Goal: Navigation & Orientation: Find specific page/section

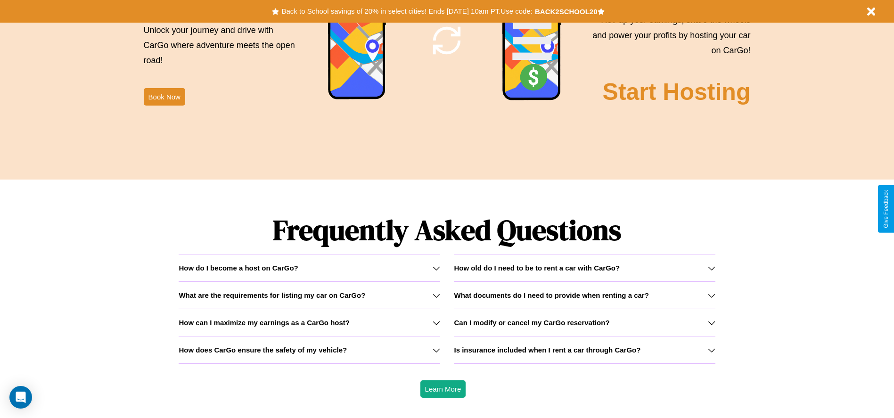
scroll to position [1353, 0]
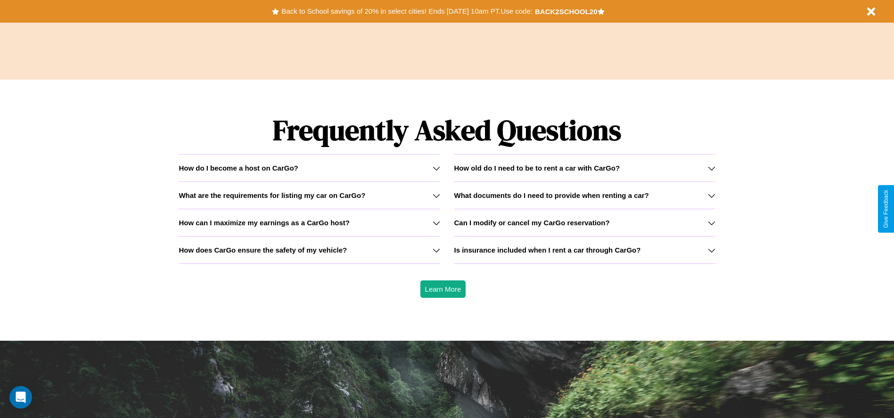
click at [436, 223] on icon at bounding box center [437, 223] width 8 height 8
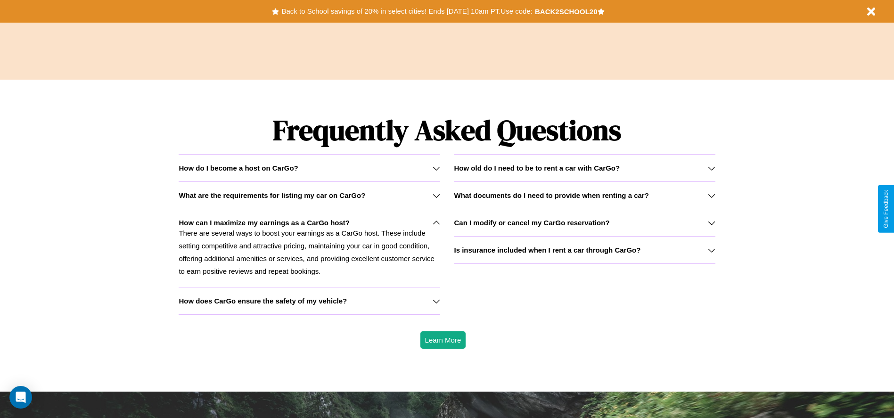
click at [711, 223] on icon at bounding box center [712, 223] width 8 height 8
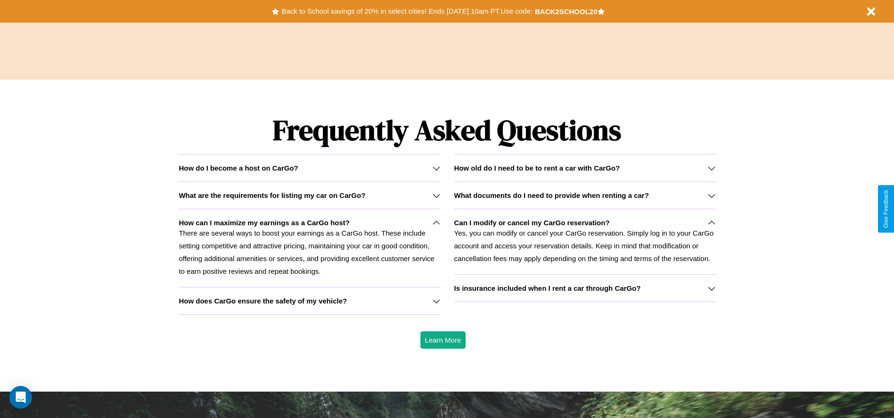
click at [309, 301] on h3 "How does CarGo ensure the safety of my vehicle?" at bounding box center [263, 301] width 168 height 8
click at [711, 168] on icon at bounding box center [712, 169] width 8 height 8
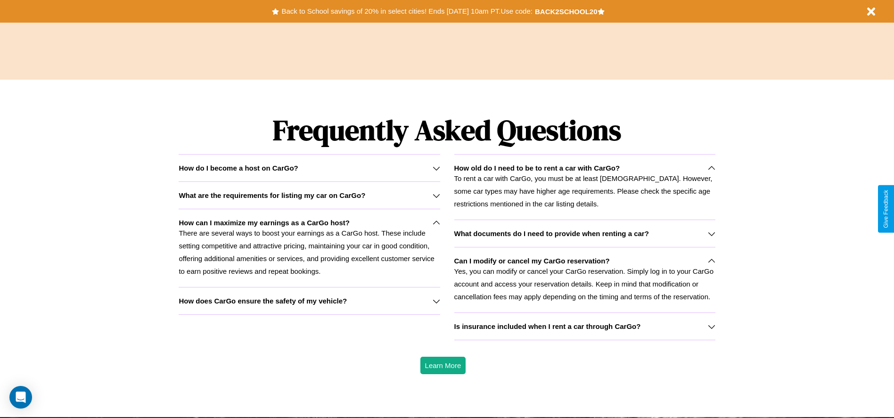
click at [436, 195] on icon at bounding box center [437, 196] width 8 height 8
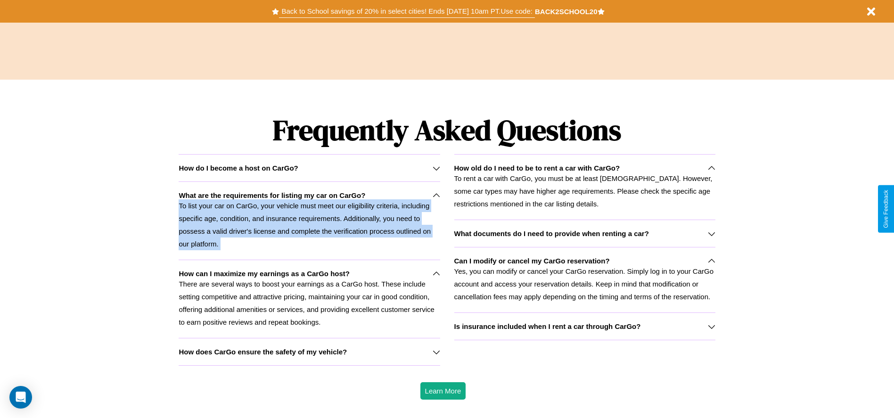
click at [407, 11] on button "Back to School savings of 20% in select cities! Ends [DATE] 10am PT. Use code:" at bounding box center [407, 11] width 256 height 13
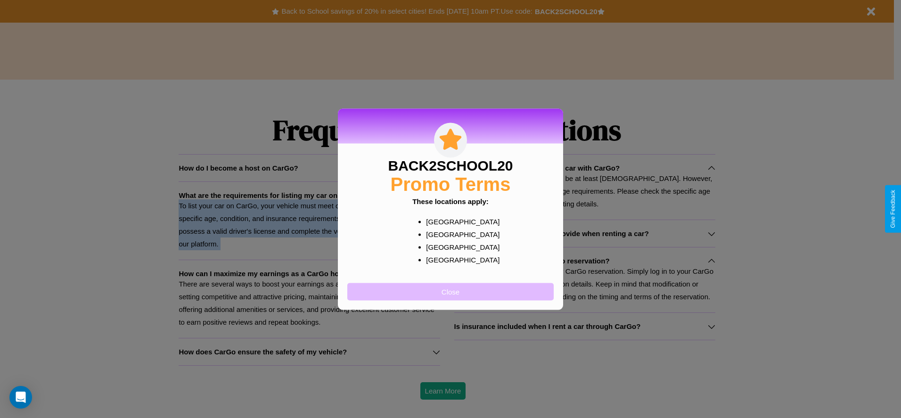
click at [451, 291] on button "Close" at bounding box center [450, 291] width 207 height 17
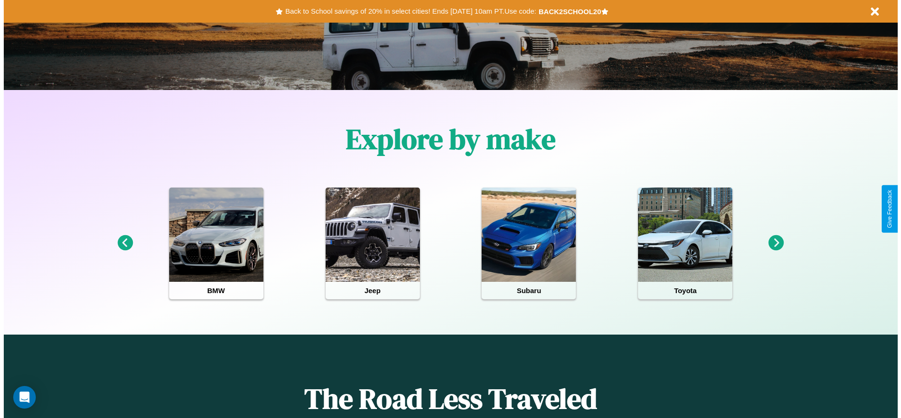
scroll to position [0, 0]
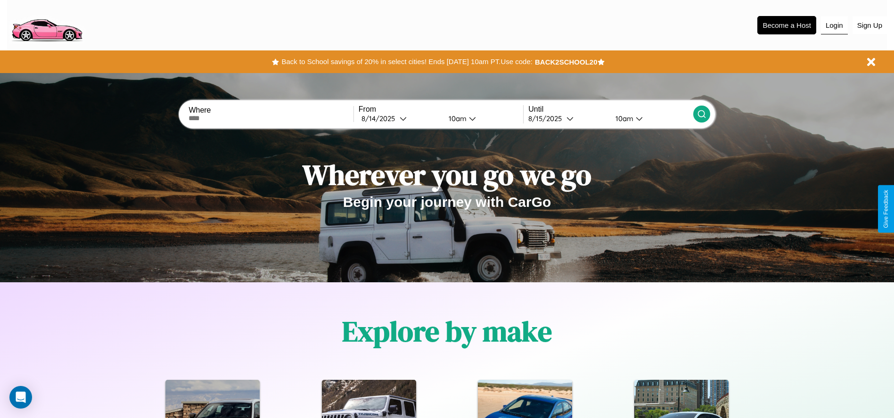
click at [835, 25] on button "Login" at bounding box center [834, 26] width 27 height 18
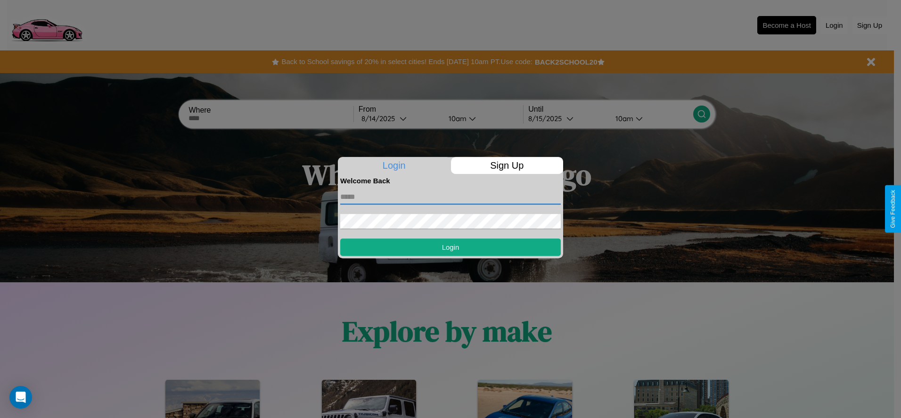
click at [451, 197] on input "text" at bounding box center [450, 197] width 221 height 15
type input "**********"
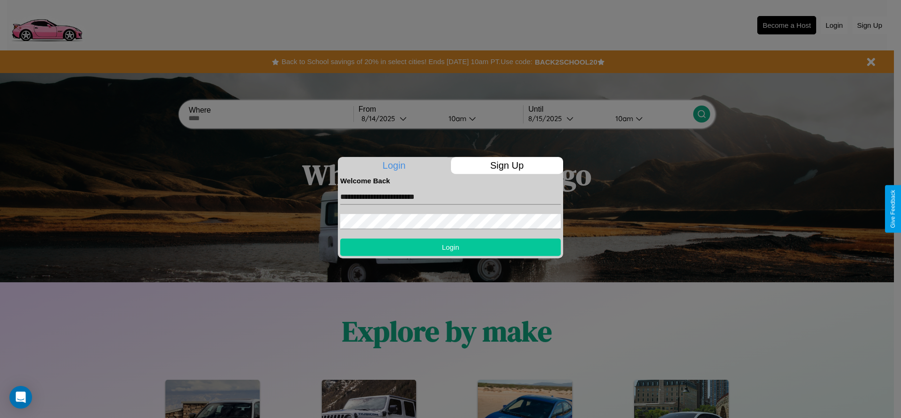
click at [451, 247] on button "Login" at bounding box center [450, 247] width 221 height 17
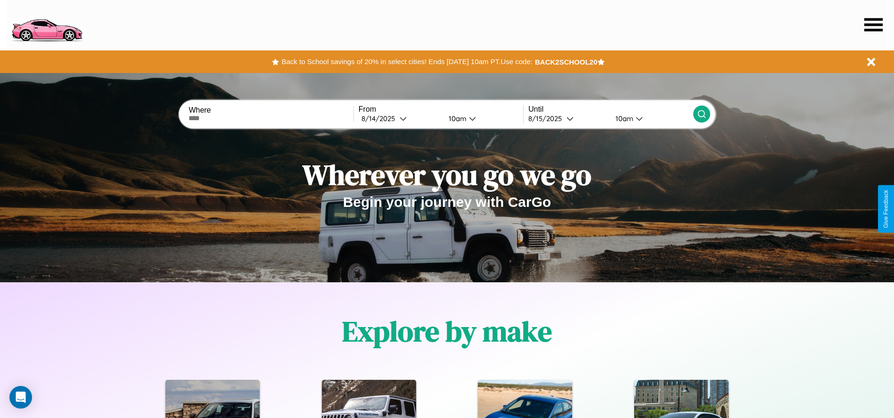
click at [874, 25] on icon at bounding box center [874, 24] width 18 height 13
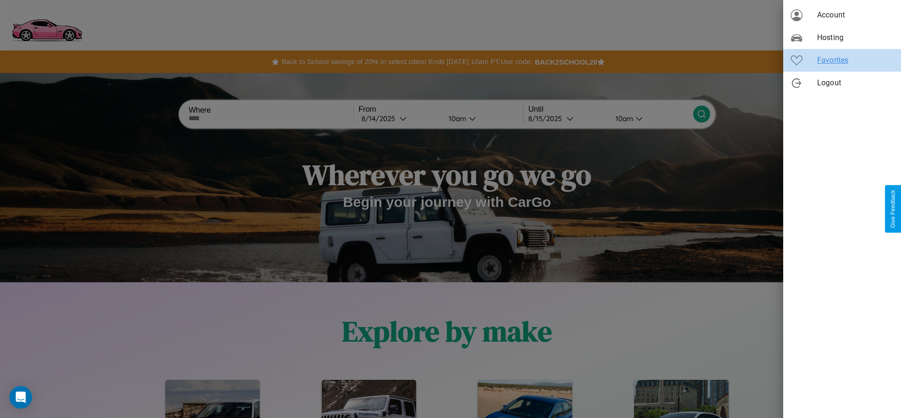
click at [843, 60] on span "Favorites" at bounding box center [856, 60] width 76 height 11
